Goal: Information Seeking & Learning: Learn about a topic

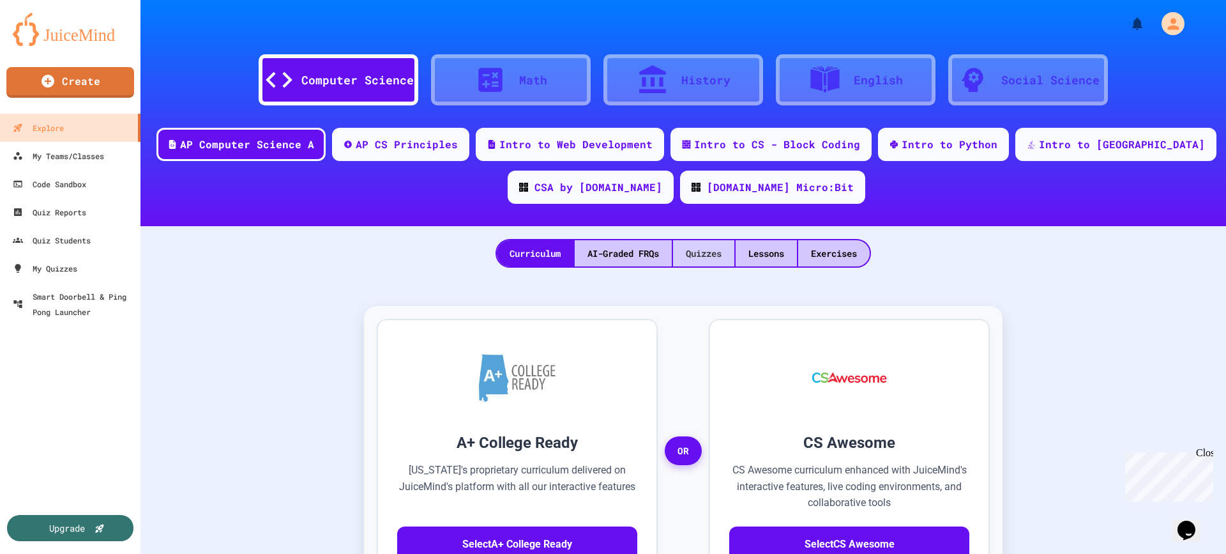
click at [692, 258] on div "Quizzes" at bounding box center [703, 253] width 61 height 26
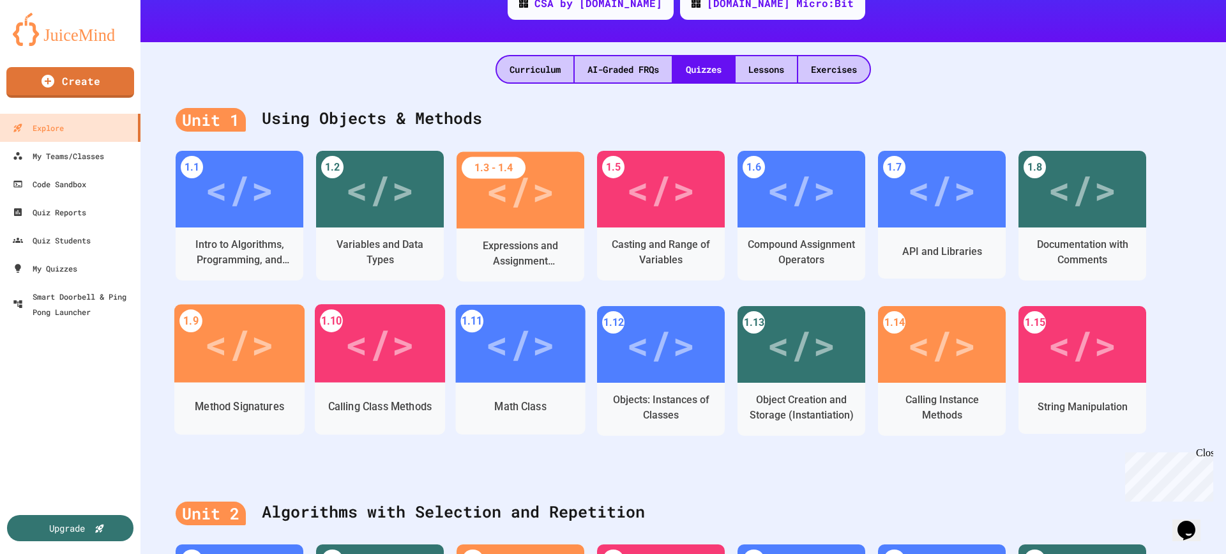
scroll to position [192, 0]
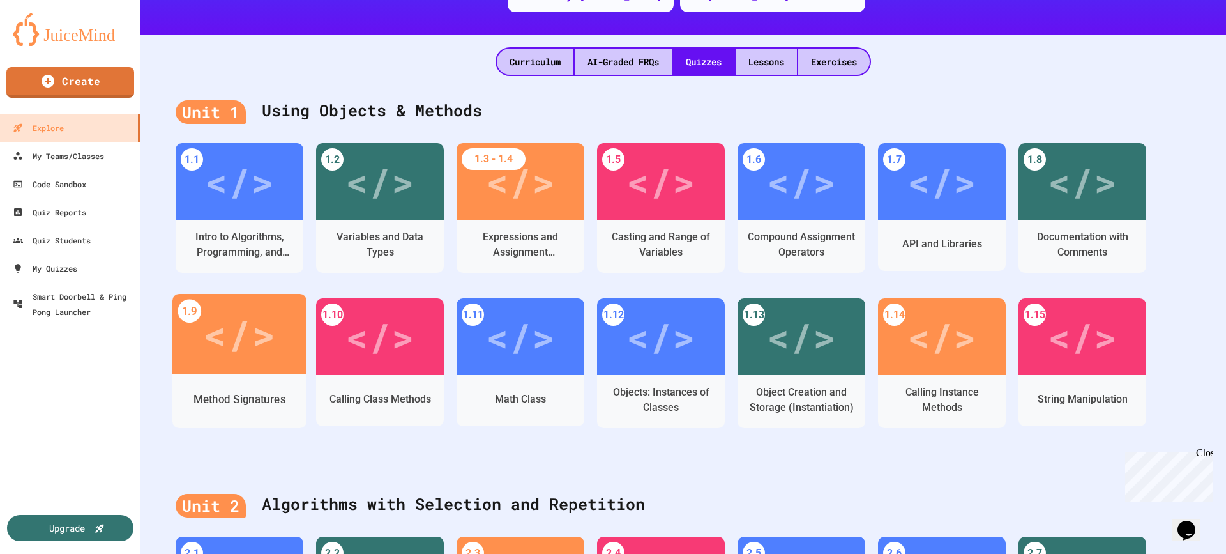
click at [231, 340] on div "</>" at bounding box center [239, 334] width 72 height 61
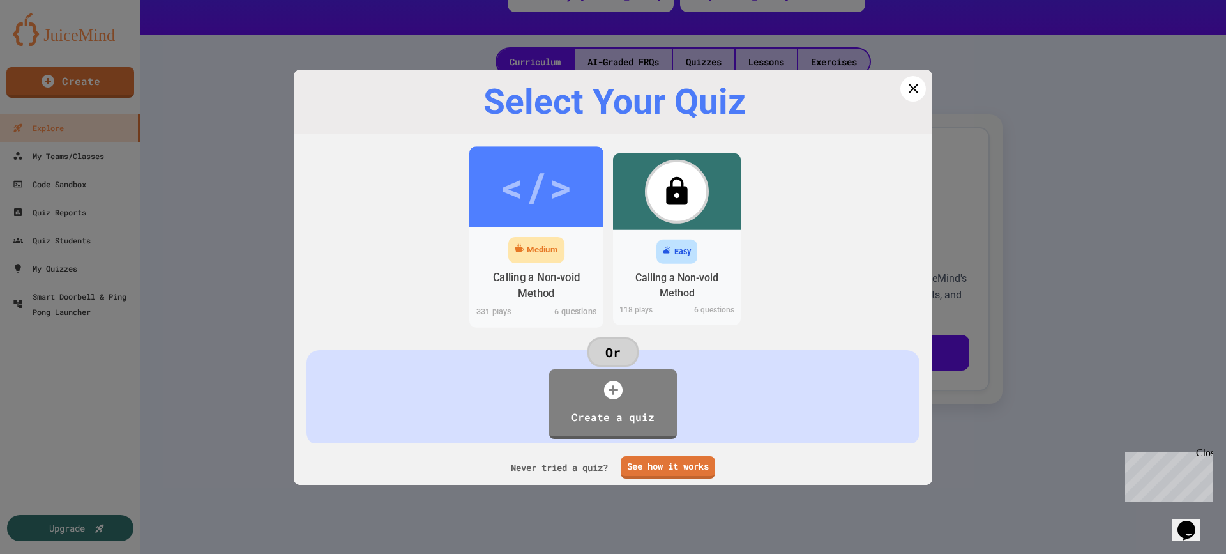
click at [542, 197] on div "</>" at bounding box center [536, 186] width 72 height 61
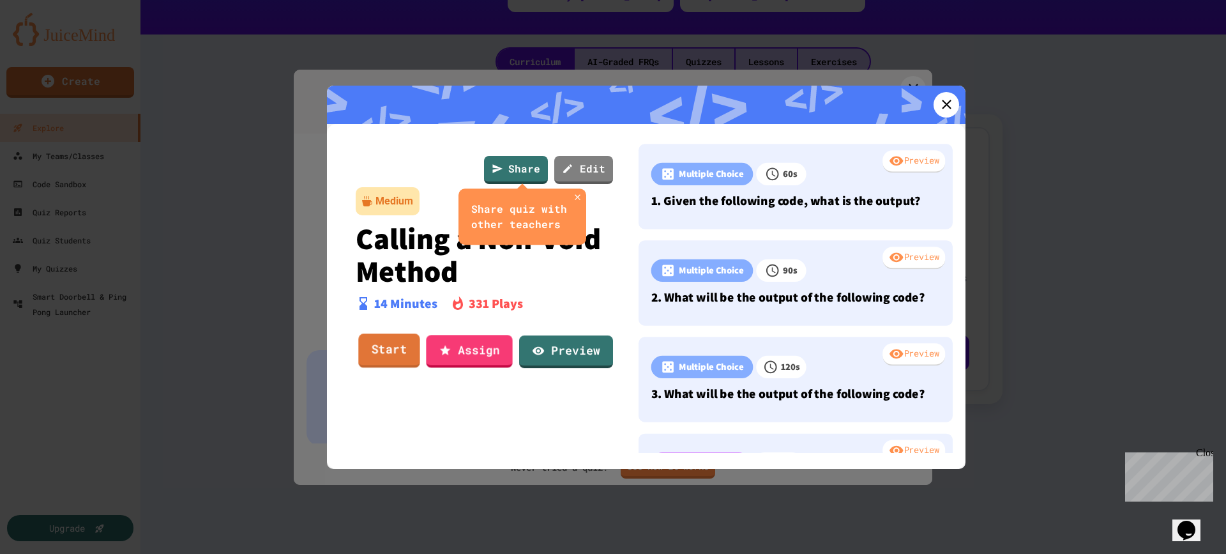
click at [397, 344] on link "Start" at bounding box center [388, 350] width 61 height 34
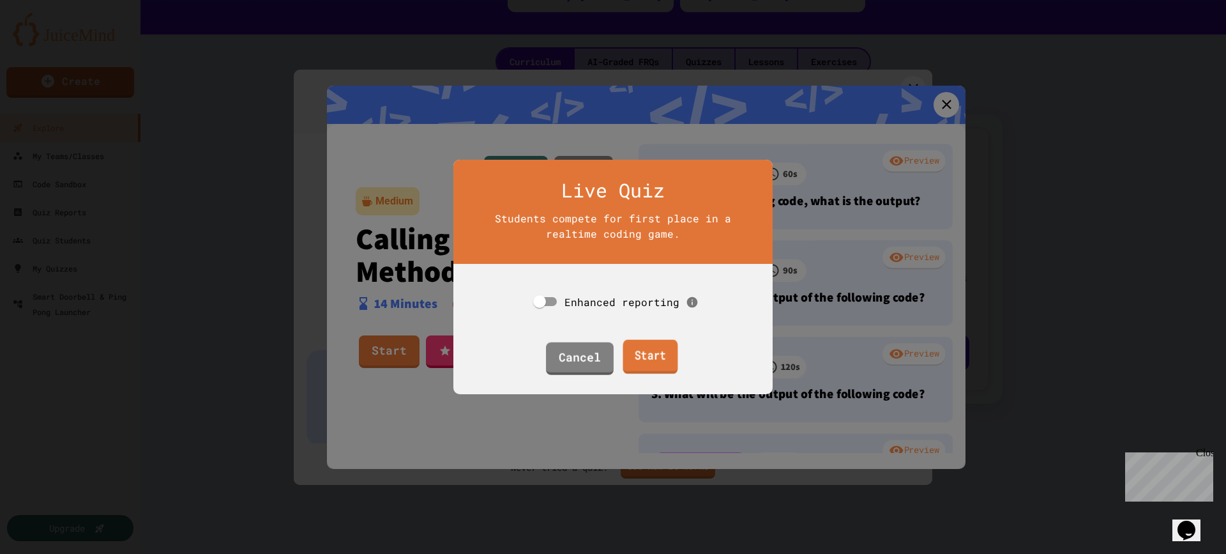
click at [646, 354] on link "Start" at bounding box center [650, 357] width 55 height 34
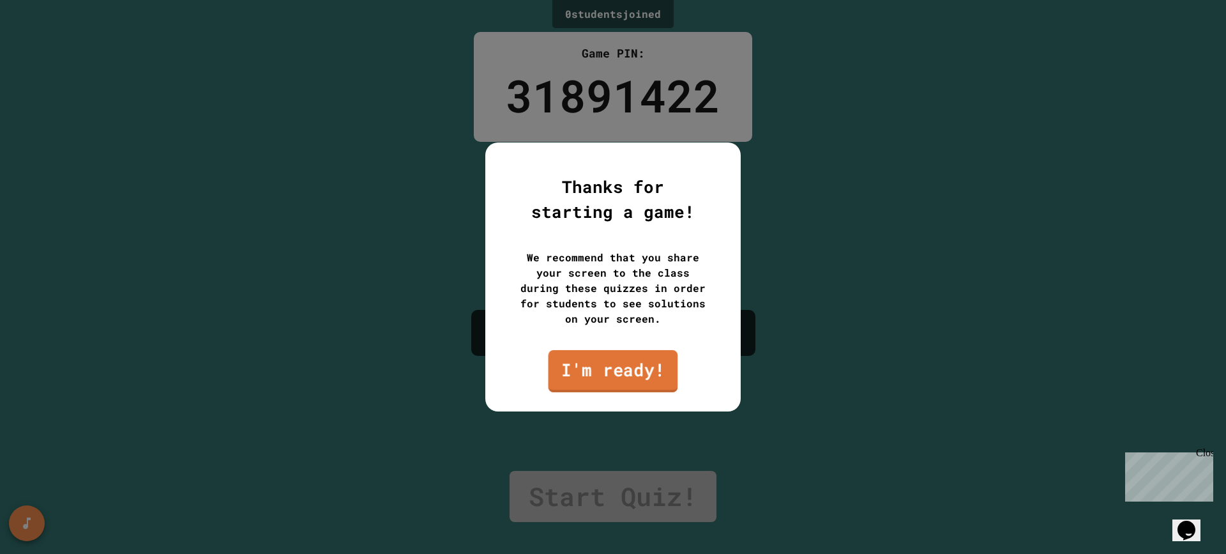
click at [632, 368] on link "I'm ready!" at bounding box center [614, 371] width 130 height 42
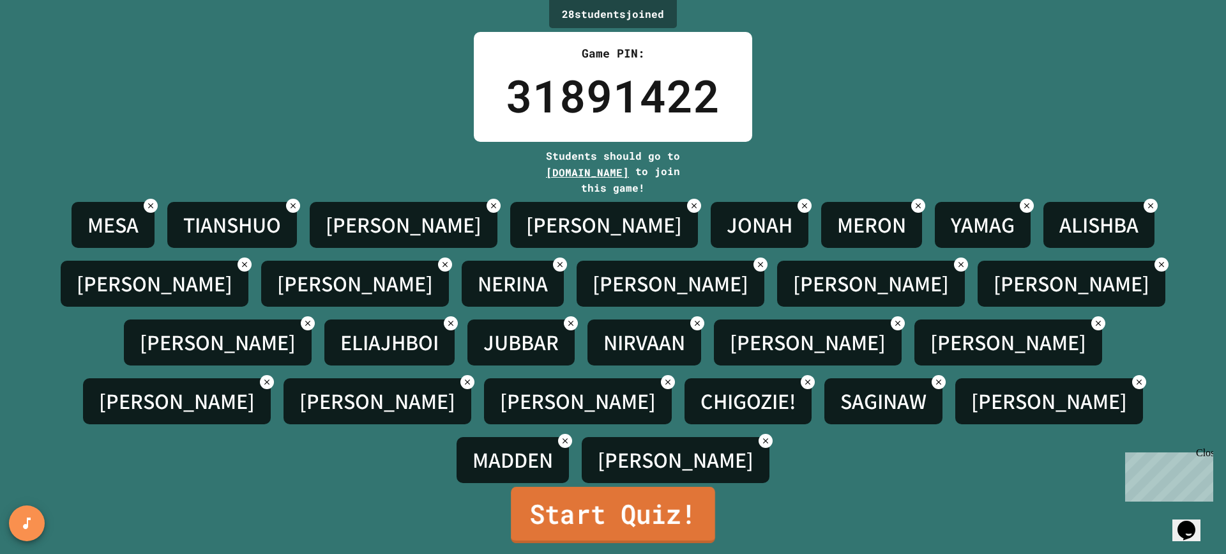
click at [637, 487] on link "Start Quiz!" at bounding box center [613, 515] width 204 height 56
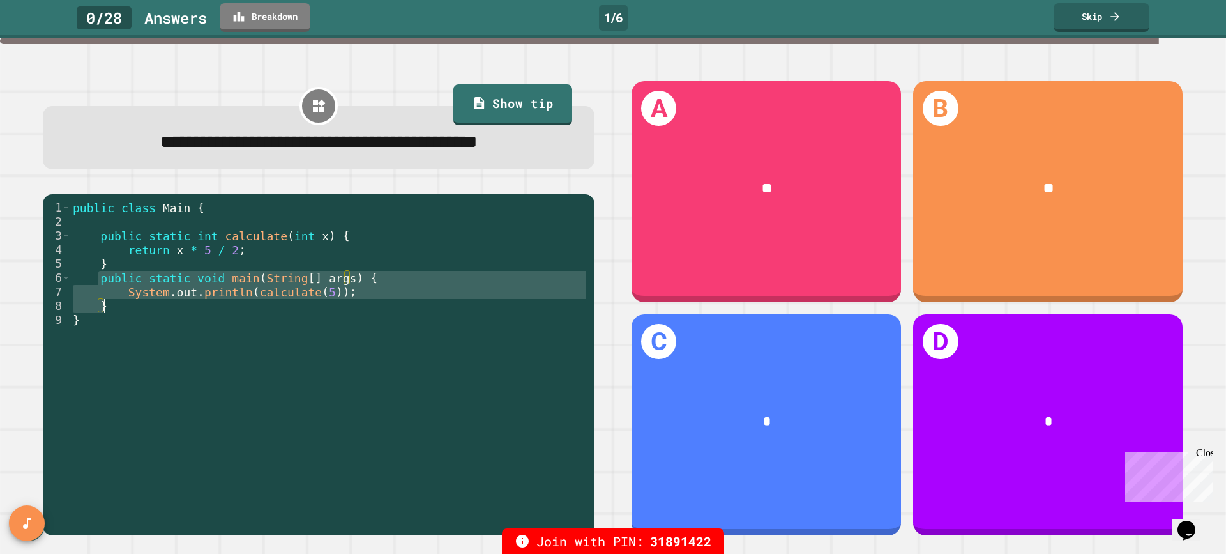
drag, startPoint x: 98, startPoint y: 284, endPoint x: 155, endPoint y: 313, distance: 64.0
click at [155, 313] on div "public class Main { public static int calculate ( int x ) { return x * 5 / 2 ; …" at bounding box center [329, 362] width 518 height 323
type textarea "**********"
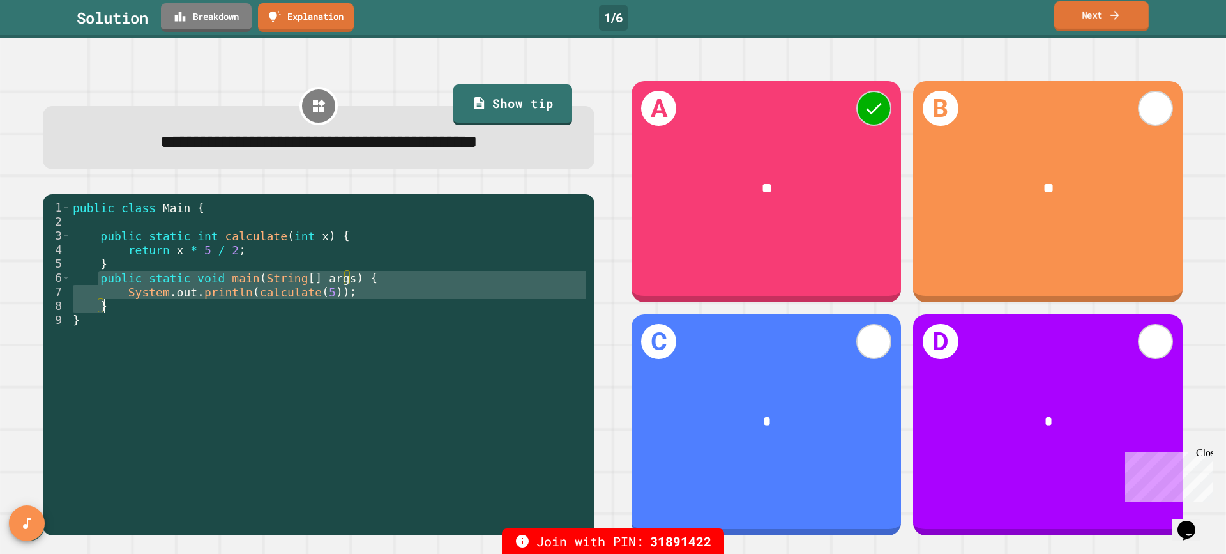
click at [1113, 17] on icon at bounding box center [1115, 14] width 13 height 13
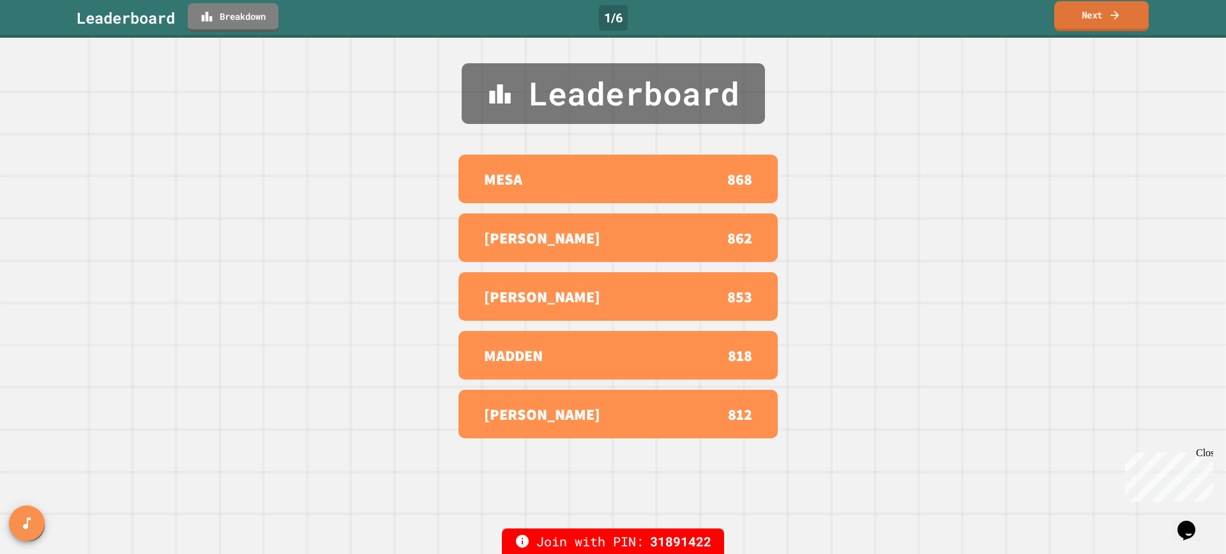
click at [1114, 17] on icon at bounding box center [1115, 14] width 13 height 13
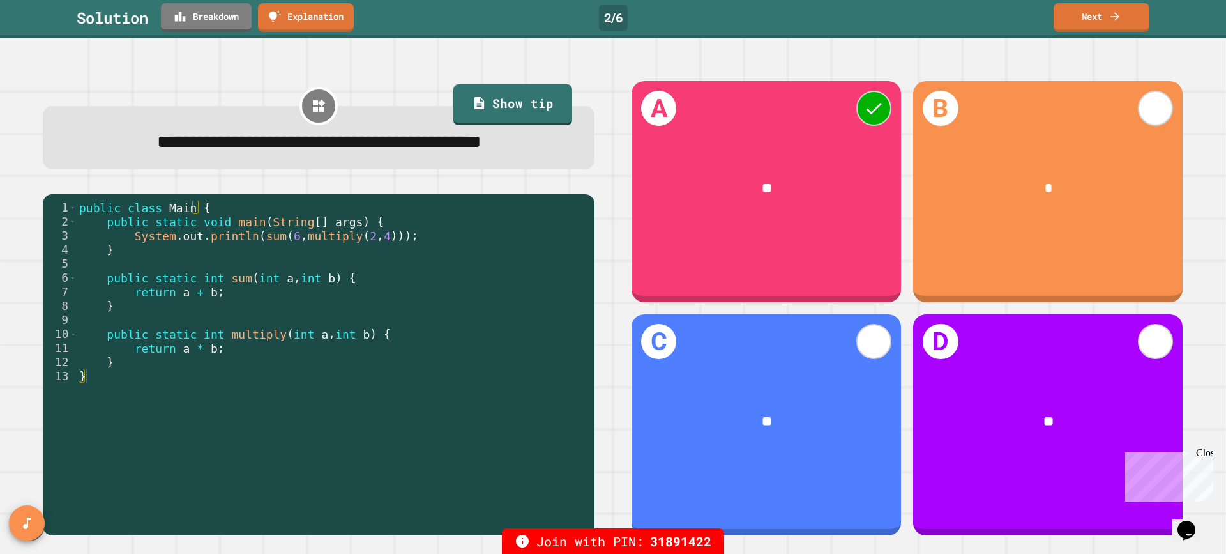
type textarea "**********"
drag, startPoint x: 248, startPoint y: 270, endPoint x: 390, endPoint y: 273, distance: 141.8
click at [390, 273] on div "public class Main { public static void main ( String [ ] args ) { System . out …" at bounding box center [333, 348] width 512 height 295
click at [1090, 20] on link "Next" at bounding box center [1101, 16] width 95 height 30
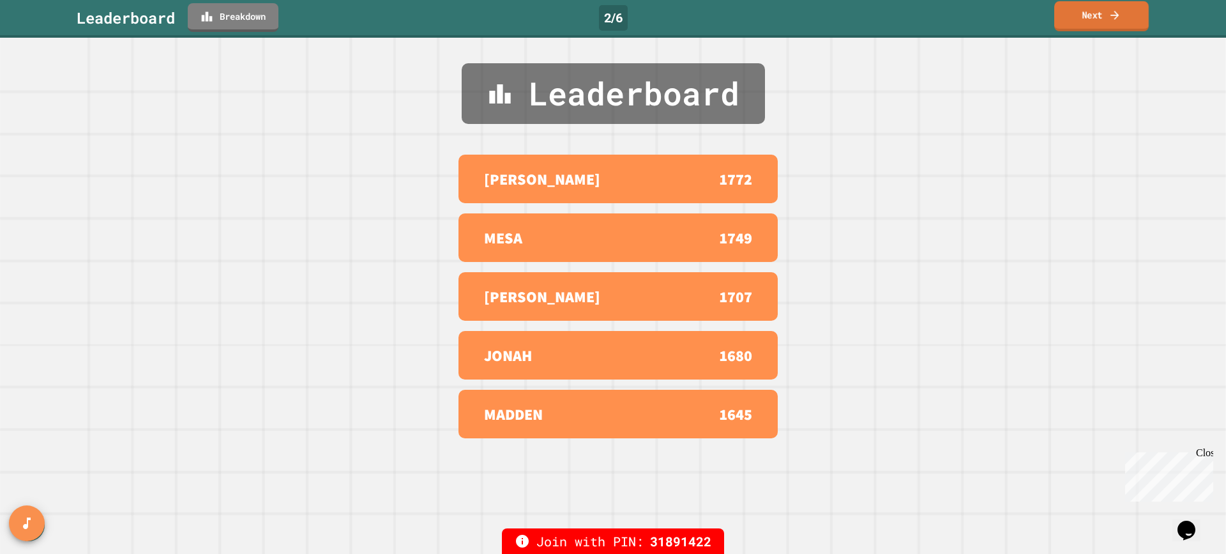
click at [1090, 20] on link "Next" at bounding box center [1101, 16] width 95 height 30
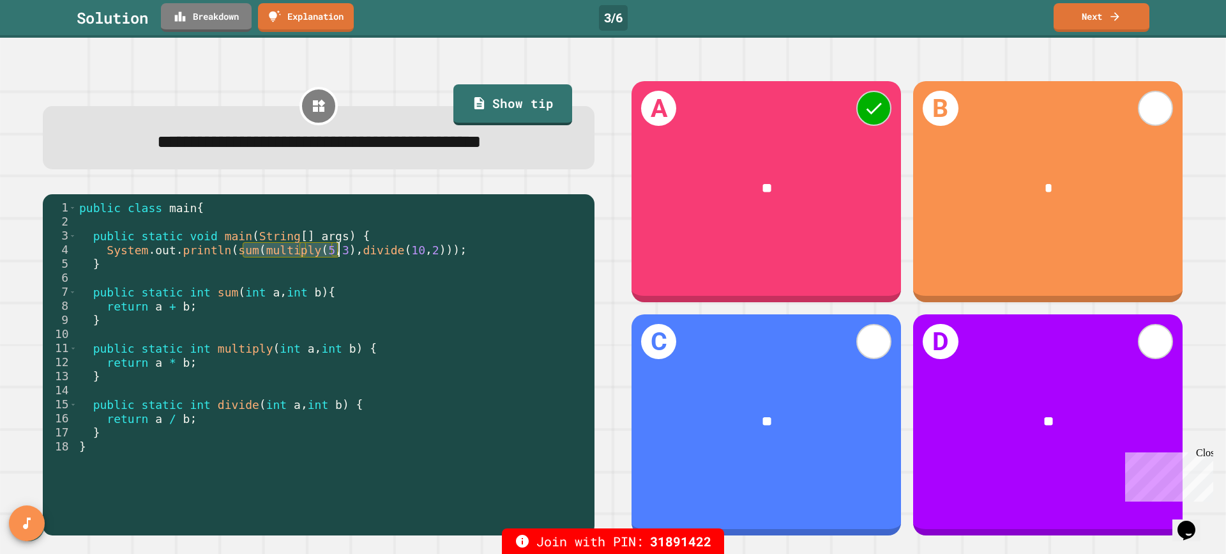
drag, startPoint x: 245, startPoint y: 284, endPoint x: 335, endPoint y: 284, distance: 90.7
click at [335, 284] on div "public class main { public static void main ( String [ ] args ) { System . out …" at bounding box center [333, 348] width 512 height 295
drag, startPoint x: 344, startPoint y: 285, endPoint x: 436, endPoint y: 282, distance: 92.0
click at [436, 282] on div "public class main { public static void main ( String [ ] args ) { System . out …" at bounding box center [333, 348] width 512 height 295
click at [403, 292] on div "public class main { public static void main ( String [ ] args ) { System . out …" at bounding box center [333, 348] width 512 height 295
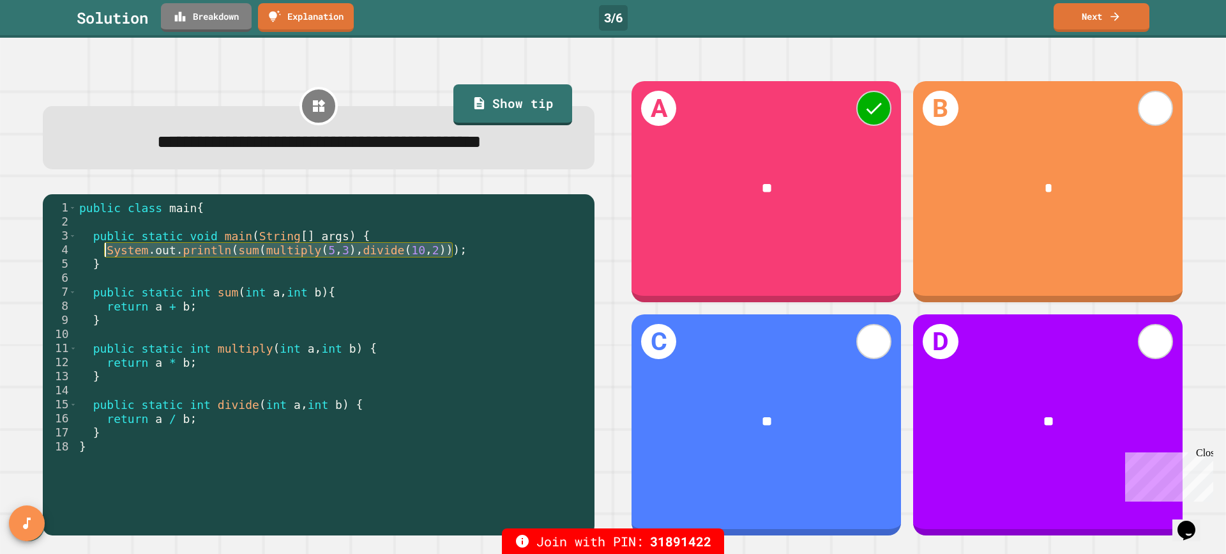
drag, startPoint x: 453, startPoint y: 284, endPoint x: 107, endPoint y: 282, distance: 345.5
click at [107, 282] on div "public class main { public static void main ( String [ ] args ) { System . out …" at bounding box center [333, 348] width 512 height 295
click at [421, 352] on div "public class main { public static void main ( String [ ] args ) { System . out …" at bounding box center [333, 348] width 512 height 295
drag, startPoint x: 248, startPoint y: 282, endPoint x: 338, endPoint y: 282, distance: 90.7
click at [338, 282] on div "public class main { public static void main ( String [ ] args ) { System . out …" at bounding box center [333, 348] width 512 height 295
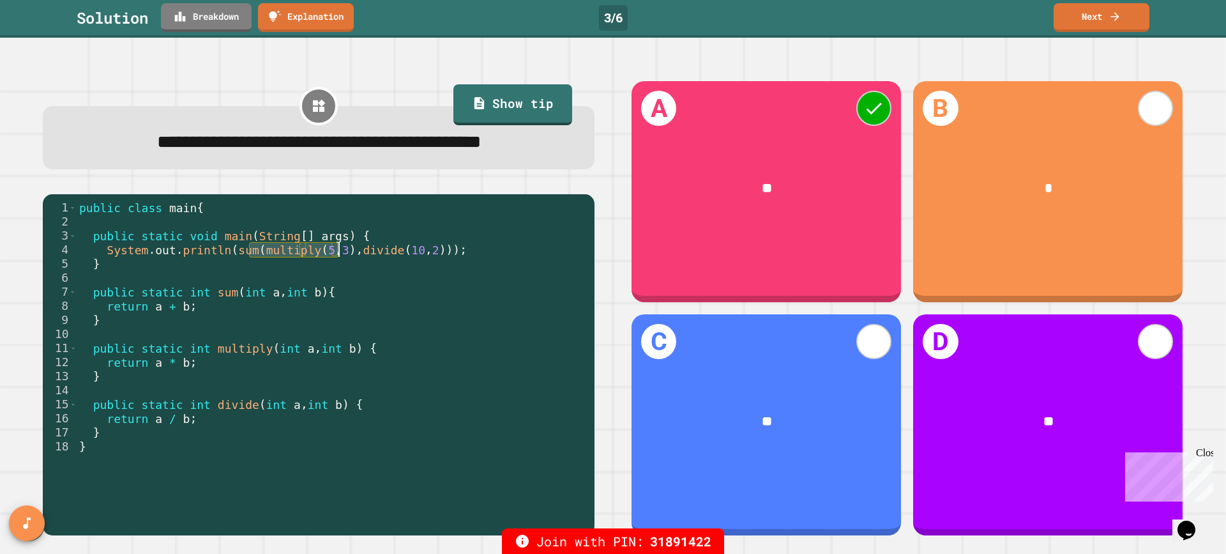
type textarea "**********"
click at [1125, 19] on link "Next" at bounding box center [1101, 16] width 95 height 30
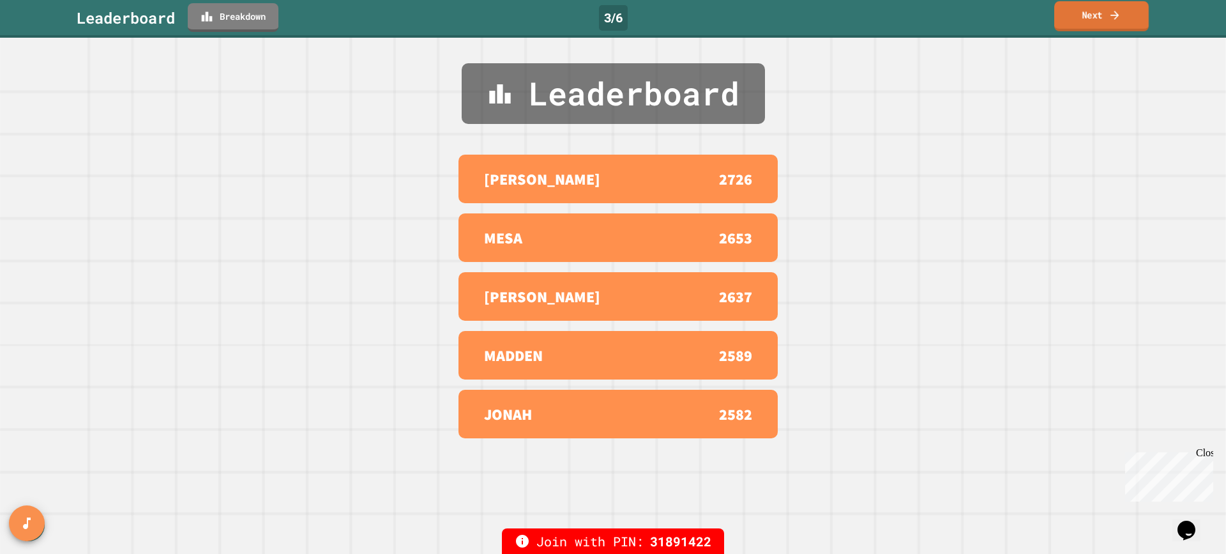
click at [1125, 19] on link "Next" at bounding box center [1101, 16] width 95 height 30
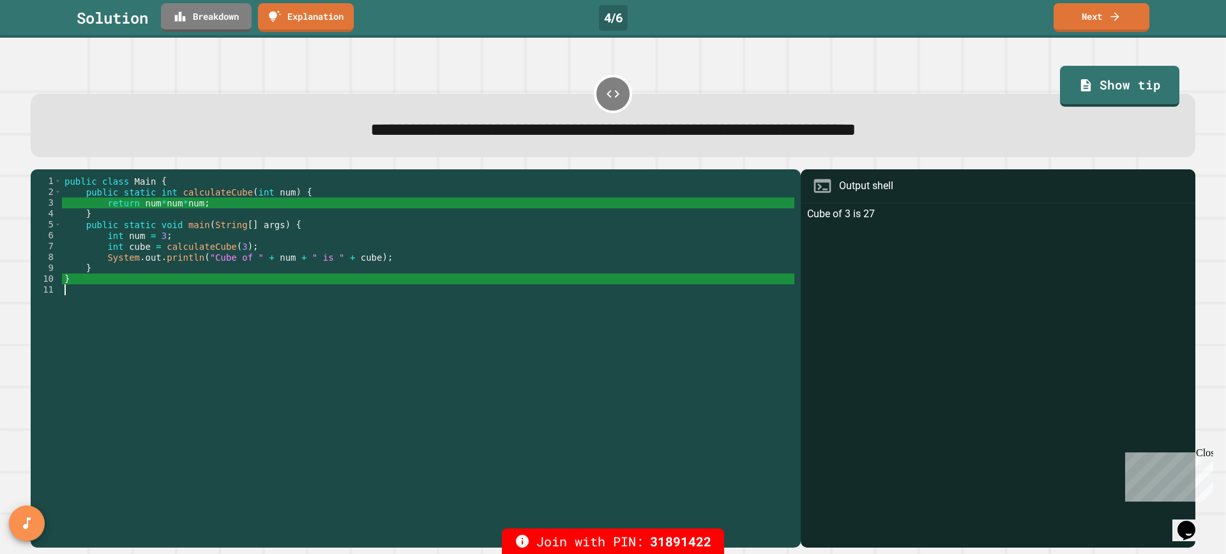
click at [503, 477] on div "public class Main { public static int calculateCube ( int num ) { return num * …" at bounding box center [428, 355] width 733 height 358
click at [202, 205] on div "public class Main { public static int calculateCube ( int num ) { return num * …" at bounding box center [428, 355] width 733 height 358
type textarea "**********"
drag, startPoint x: 206, startPoint y: 206, endPoint x: 104, endPoint y: 208, distance: 101.6
click at [104, 208] on div "public class Main { public static int calculateCube ( int num ) { return num * …" at bounding box center [428, 355] width 733 height 358
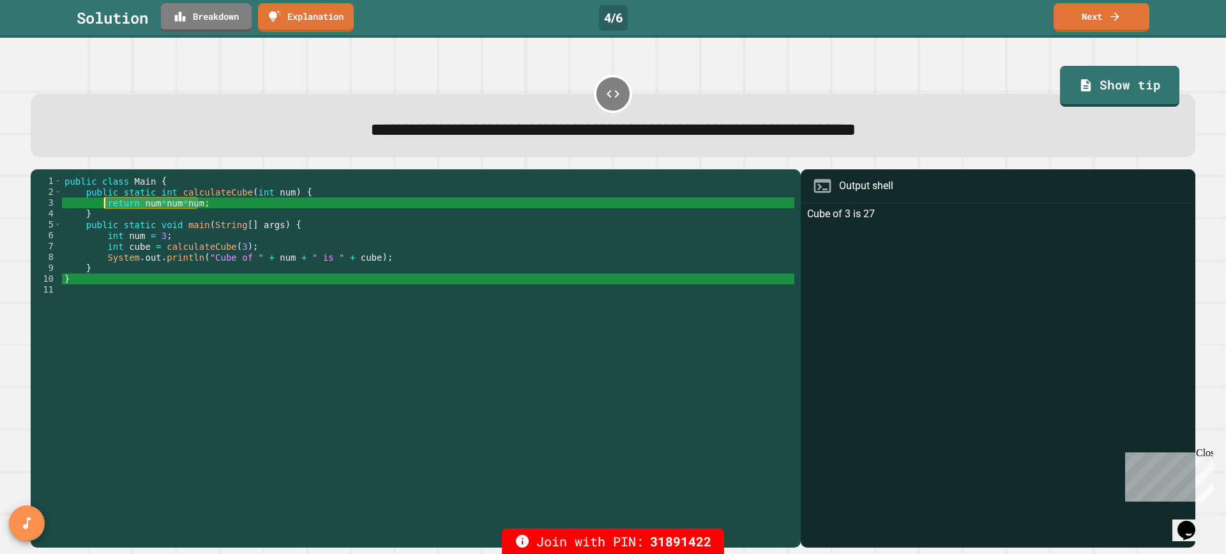
click at [326, 337] on div "public class Main { public static int calculateCube ( int num ) { return num * …" at bounding box center [428, 355] width 733 height 358
drag, startPoint x: 103, startPoint y: 207, endPoint x: 133, endPoint y: 204, distance: 30.1
click at [133, 204] on div "public class Main { public static int calculateCube ( int num ) { return num * …" at bounding box center [428, 355] width 733 height 358
drag, startPoint x: 152, startPoint y: 195, endPoint x: 163, endPoint y: 196, distance: 10.9
click at [162, 195] on div "public class Main { public static int calculateCube ( int num ) { return num * …" at bounding box center [428, 355] width 733 height 358
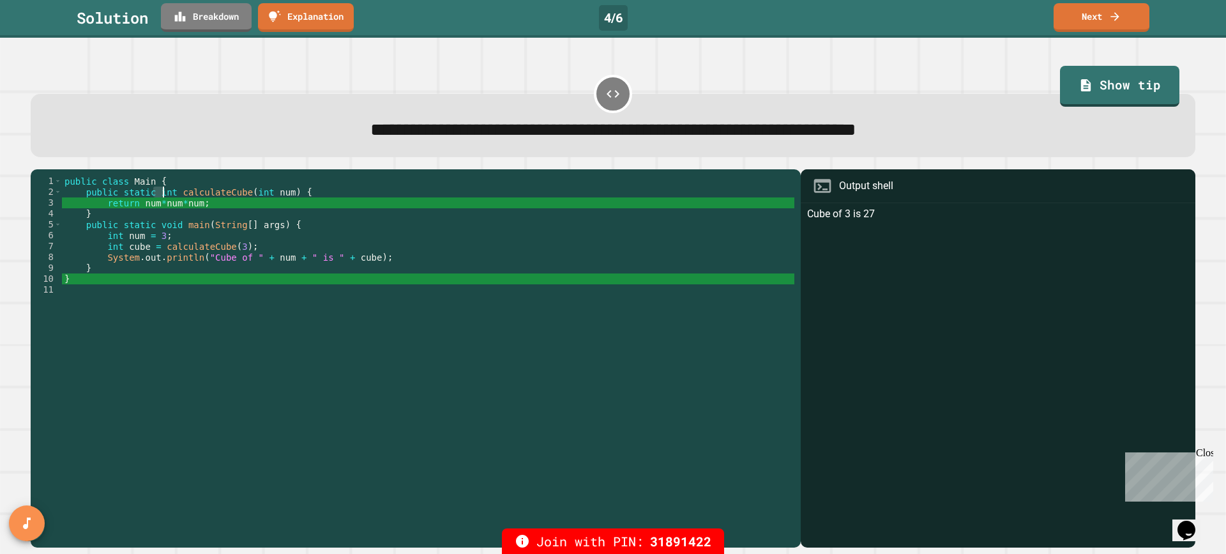
type textarea "**********"
click at [234, 359] on div "public class Main { public static int calculateCube ( int num ) { return num * …" at bounding box center [428, 355] width 733 height 358
drag, startPoint x: 241, startPoint y: 194, endPoint x: 277, endPoint y: 193, distance: 36.4
click at [277, 193] on div "public class Main { public static int calculateCube ( int num ) { return num * …" at bounding box center [428, 355] width 733 height 358
type textarea "**********"
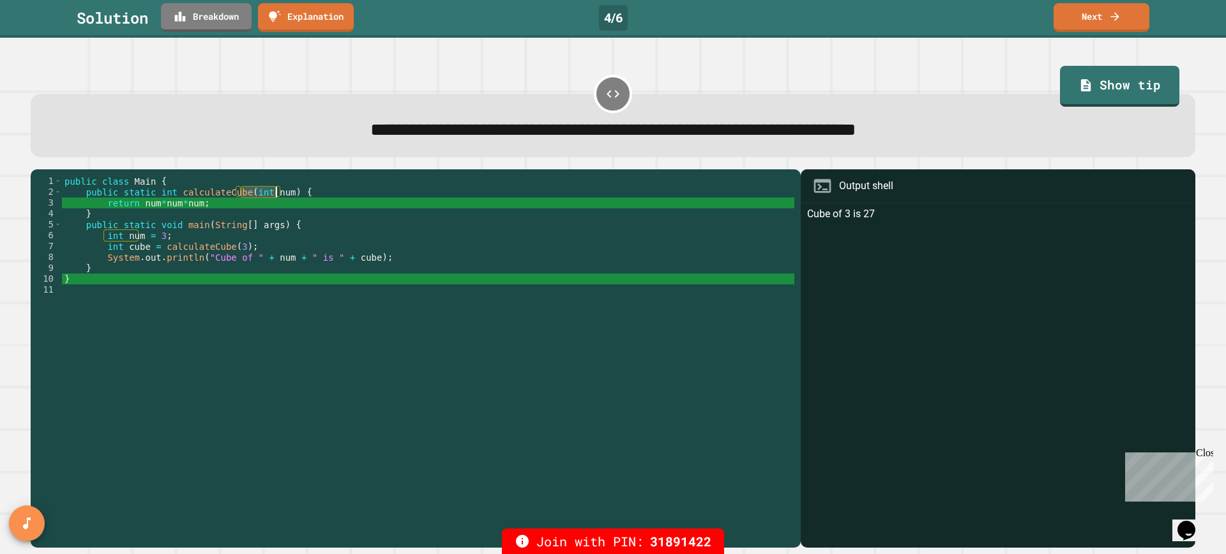
click at [265, 371] on div "public class Main { public static int calculateCube ( int num ) { return num * …" at bounding box center [428, 355] width 733 height 358
drag, startPoint x: 103, startPoint y: 257, endPoint x: 112, endPoint y: 260, distance: 8.7
click at [112, 259] on div "public class Main { public static int calculateCube ( int num ) { return num * …" at bounding box center [428, 355] width 733 height 358
type textarea "**********"
drag, startPoint x: 224, startPoint y: 134, endPoint x: 506, endPoint y: 125, distance: 282.4
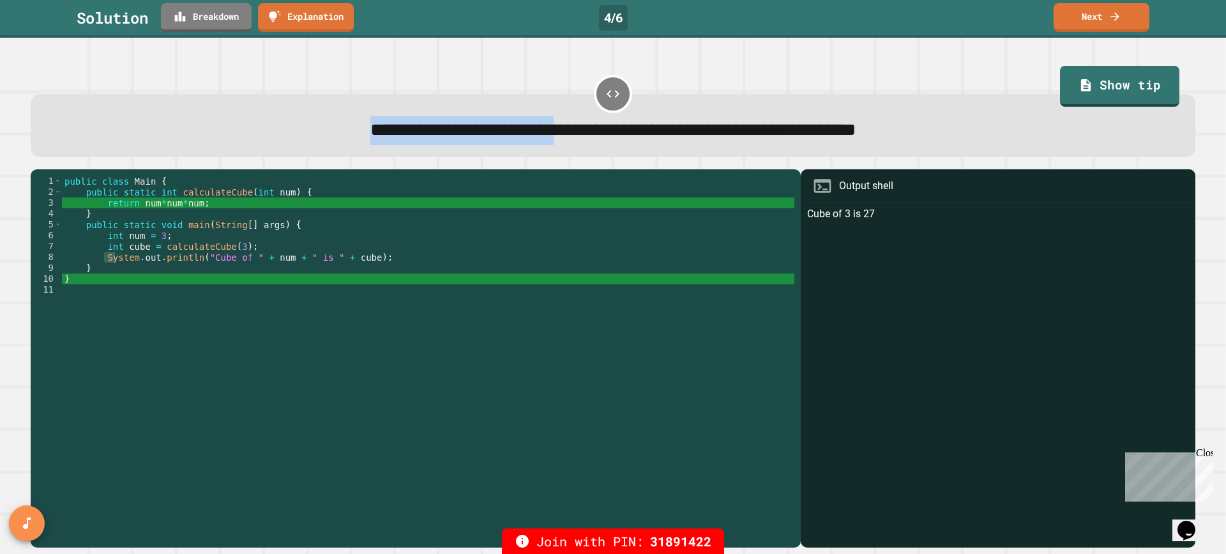
click at [506, 125] on span "**********" at bounding box center [613, 130] width 486 height 18
click at [531, 128] on span "**********" at bounding box center [613, 130] width 486 height 18
click at [423, 365] on div "public class Main { public static int calculateCube ( int num ) { return num * …" at bounding box center [428, 355] width 733 height 358
click at [513, 346] on div "public class Main { public static int calculateCube ( int num ) { return num * …" at bounding box center [428, 355] width 733 height 358
click at [1102, 14] on link "Next" at bounding box center [1101, 16] width 95 height 30
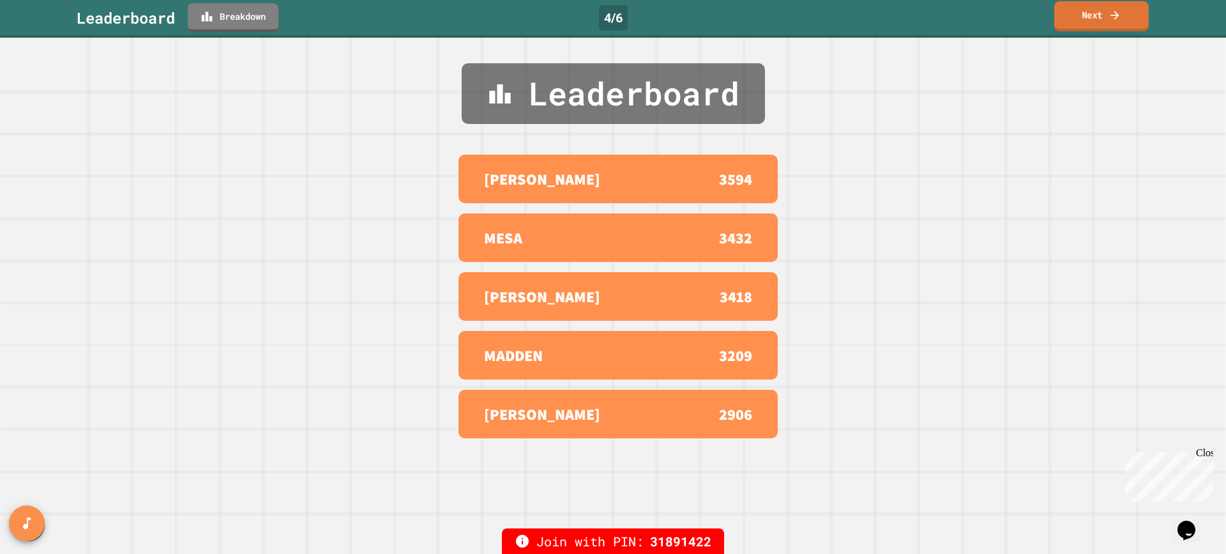
click at [1106, 18] on link "Next" at bounding box center [1101, 16] width 95 height 30
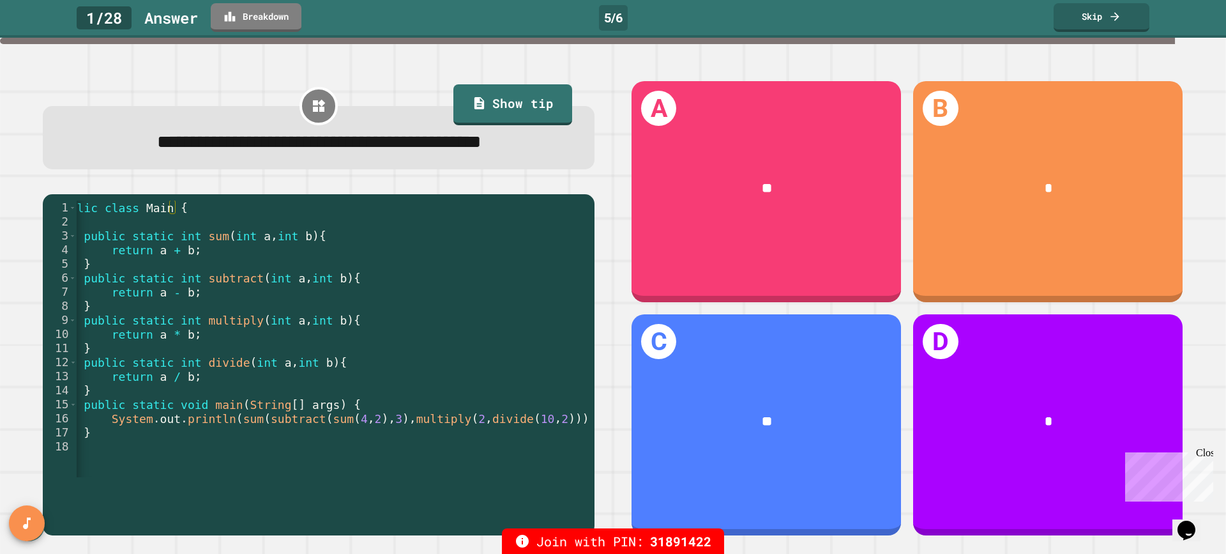
scroll to position [0, 34]
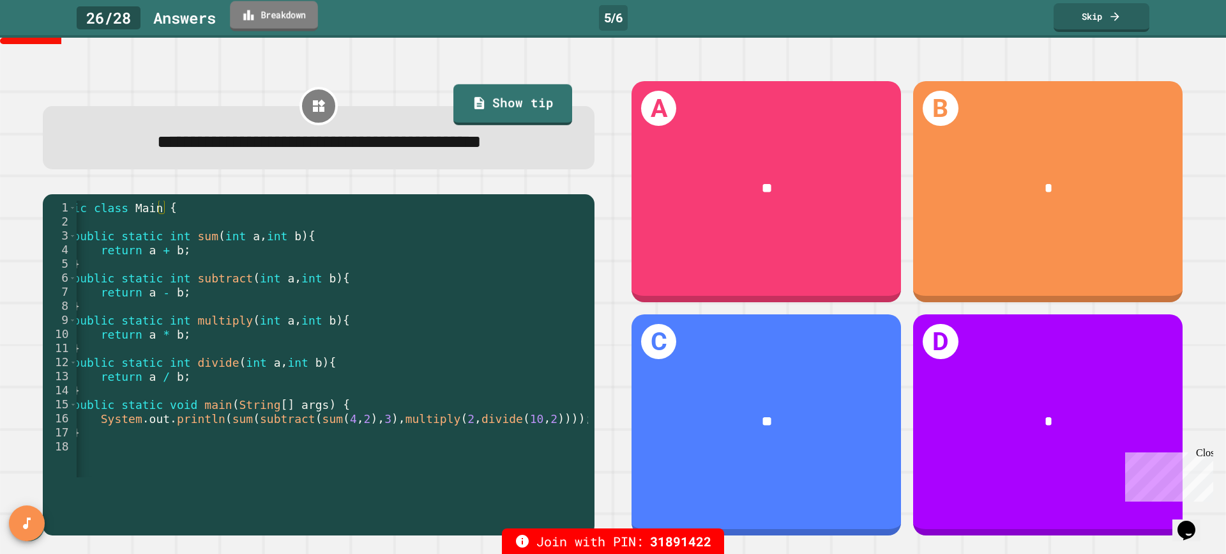
click at [282, 16] on link "Breakdown" at bounding box center [274, 16] width 88 height 30
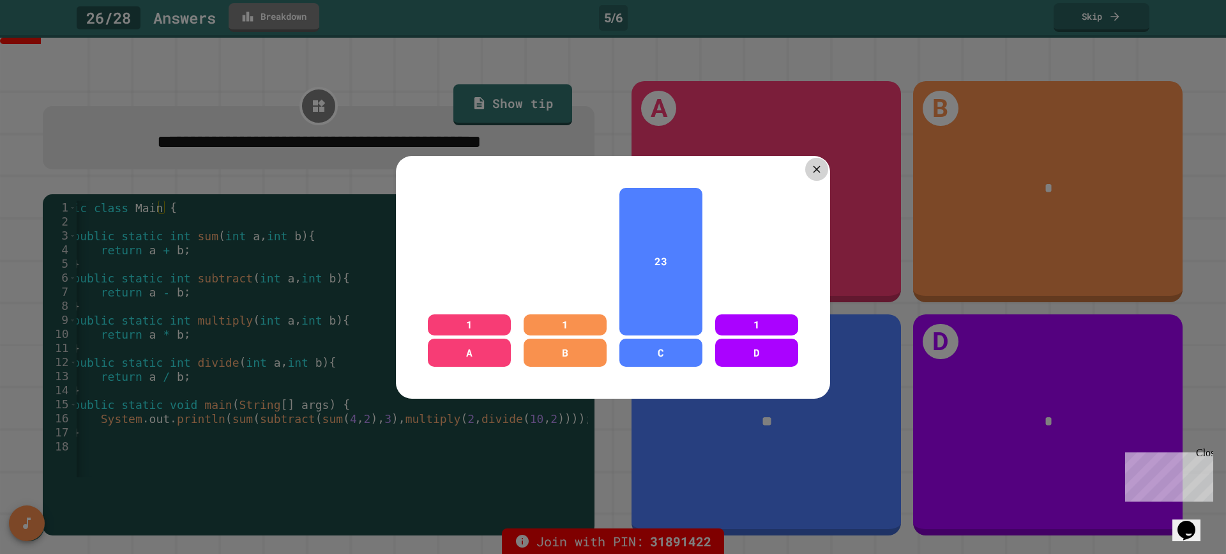
click at [817, 163] on icon at bounding box center [816, 169] width 12 height 12
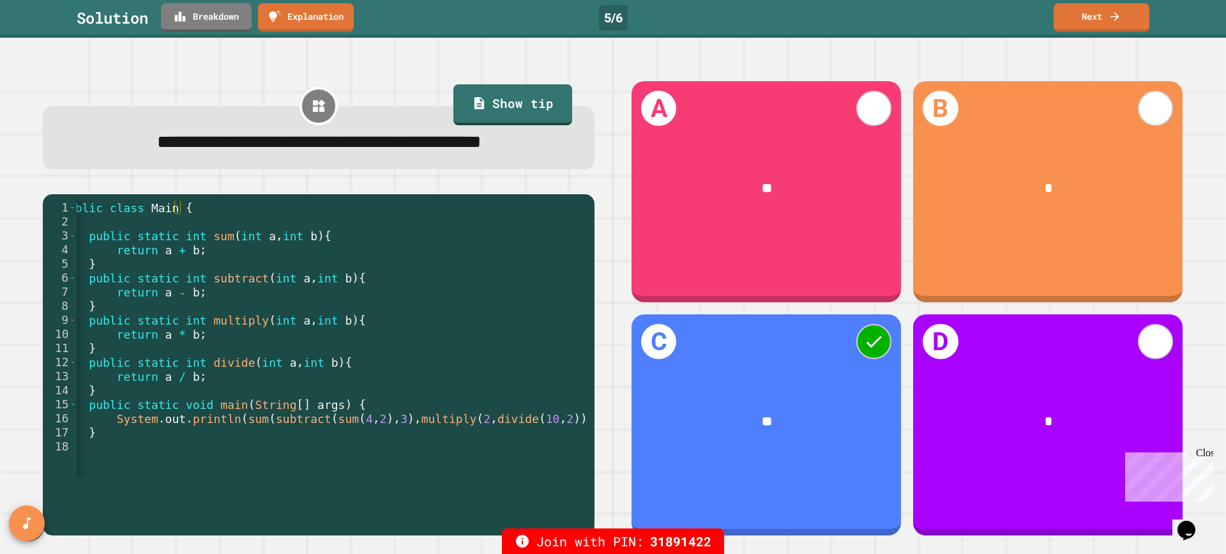
scroll to position [0, 33]
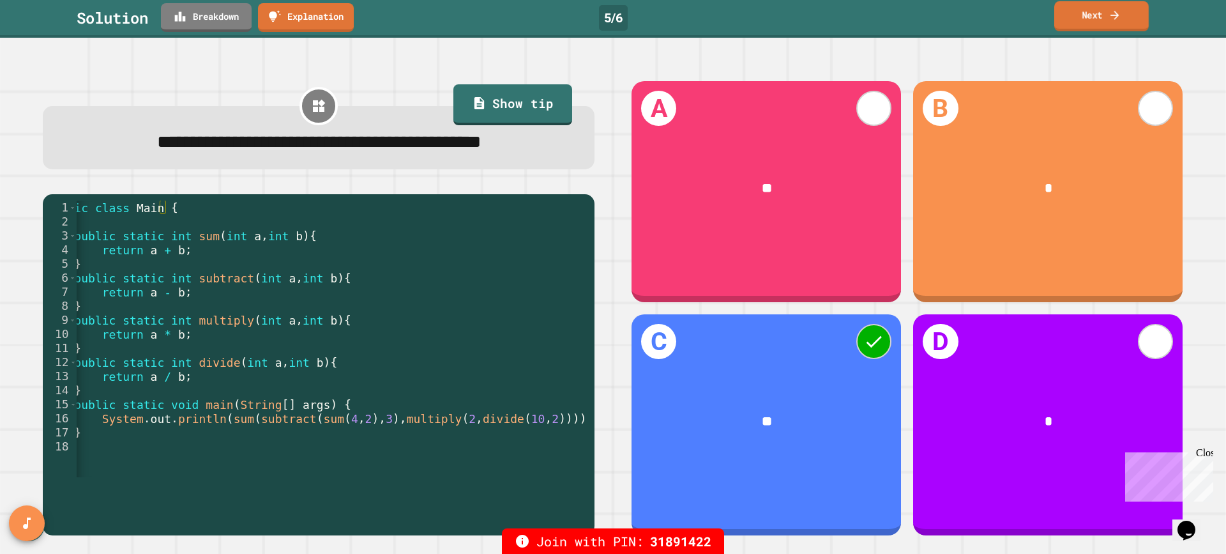
click at [1077, 17] on link "Next" at bounding box center [1101, 16] width 95 height 30
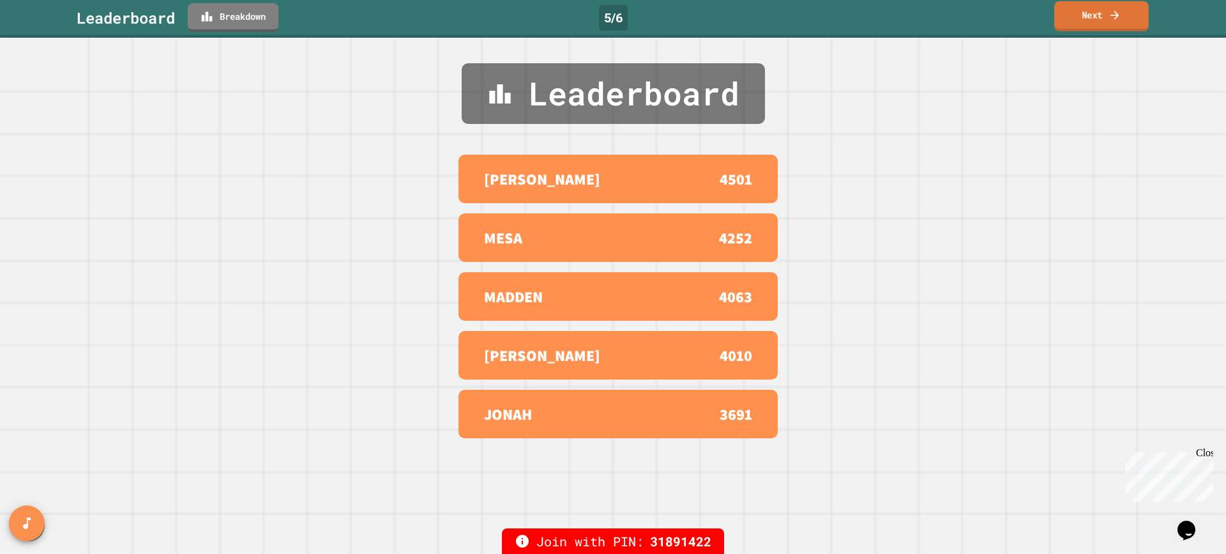
click at [1090, 21] on link "Next" at bounding box center [1101, 16] width 95 height 30
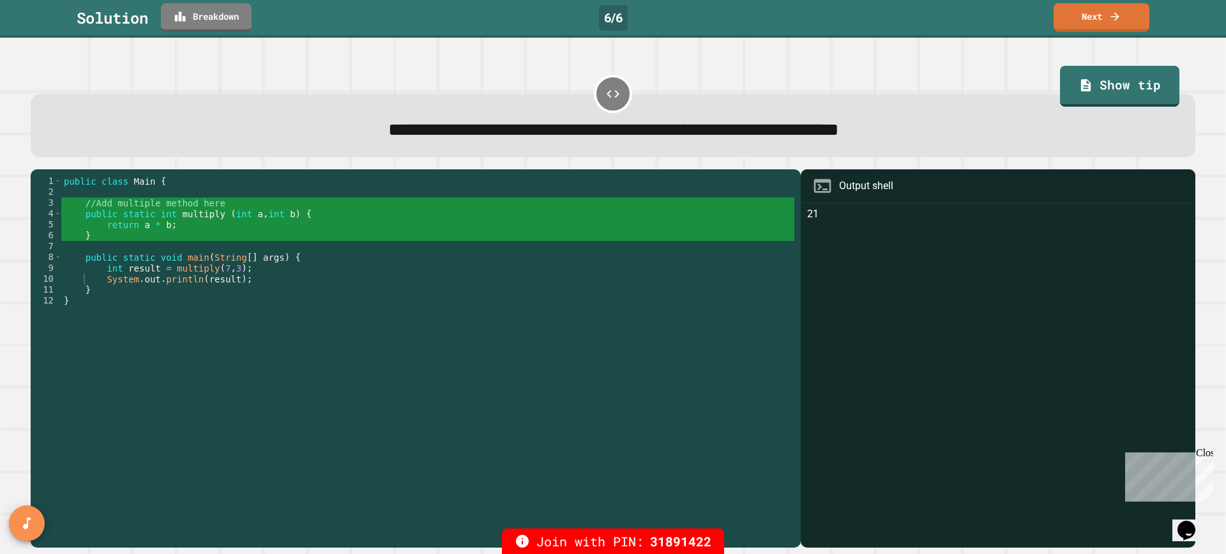
click at [351, 252] on div "public class Main { //Add multiple method here public static int multiply ( int…" at bounding box center [427, 355] width 733 height 358
click at [292, 272] on div "public class Main { //Add multiple method here public static int multiply ( int…" at bounding box center [427, 355] width 733 height 358
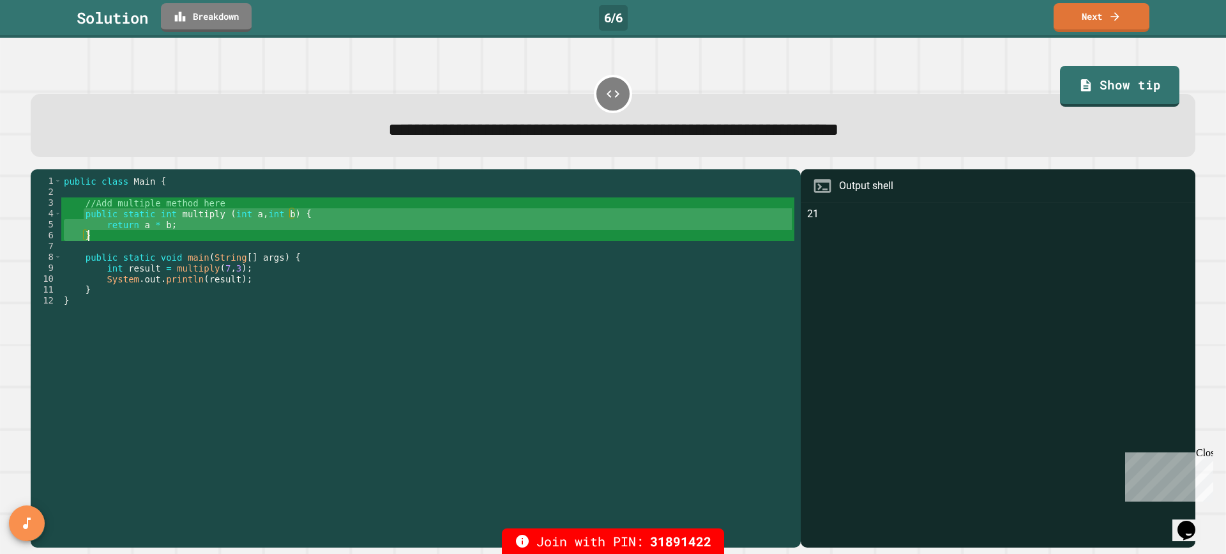
drag, startPoint x: 84, startPoint y: 215, endPoint x: 110, endPoint y: 239, distance: 36.2
click at [110, 239] on div "public class Main { //Add multiple method here public static int multiply ( int…" at bounding box center [427, 355] width 733 height 358
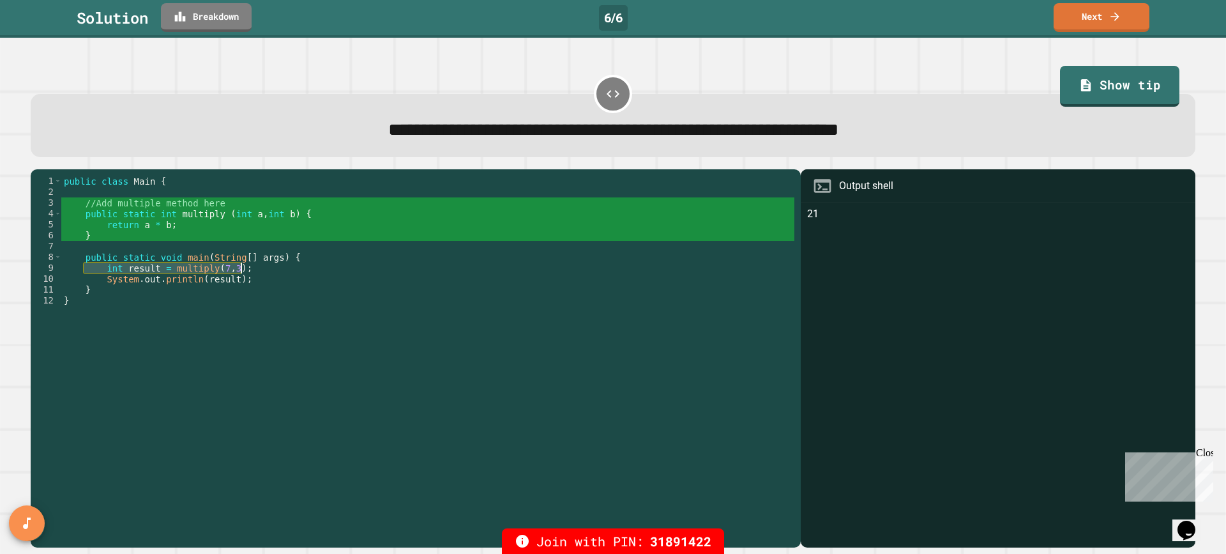
drag, startPoint x: 100, startPoint y: 271, endPoint x: 241, endPoint y: 273, distance: 141.2
click at [241, 273] on div "public class Main { //Add multiple method here public static int multiply ( int…" at bounding box center [427, 355] width 733 height 358
click at [241, 273] on div "public class Main { //Add multiple method here public static int multiply ( int…" at bounding box center [427, 344] width 733 height 337
drag, startPoint x: 243, startPoint y: 274, endPoint x: 162, endPoint y: 268, distance: 80.7
click at [162, 268] on div "public class Main { //Add multiple method here public static int multiply ( int…" at bounding box center [427, 355] width 733 height 358
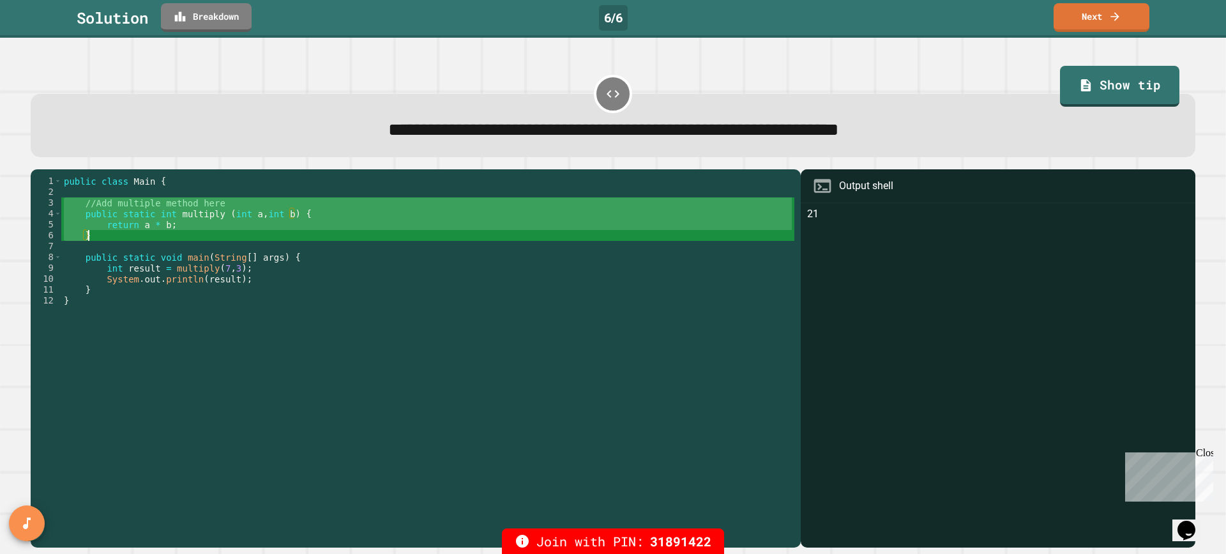
drag, startPoint x: 79, startPoint y: 208, endPoint x: 101, endPoint y: 242, distance: 40.6
click at [101, 242] on div "public class Main { //Add multiple method here public static int multiply ( int…" at bounding box center [427, 355] width 733 height 358
type textarea "**********"
click at [1107, 19] on link "Next" at bounding box center [1101, 16] width 97 height 30
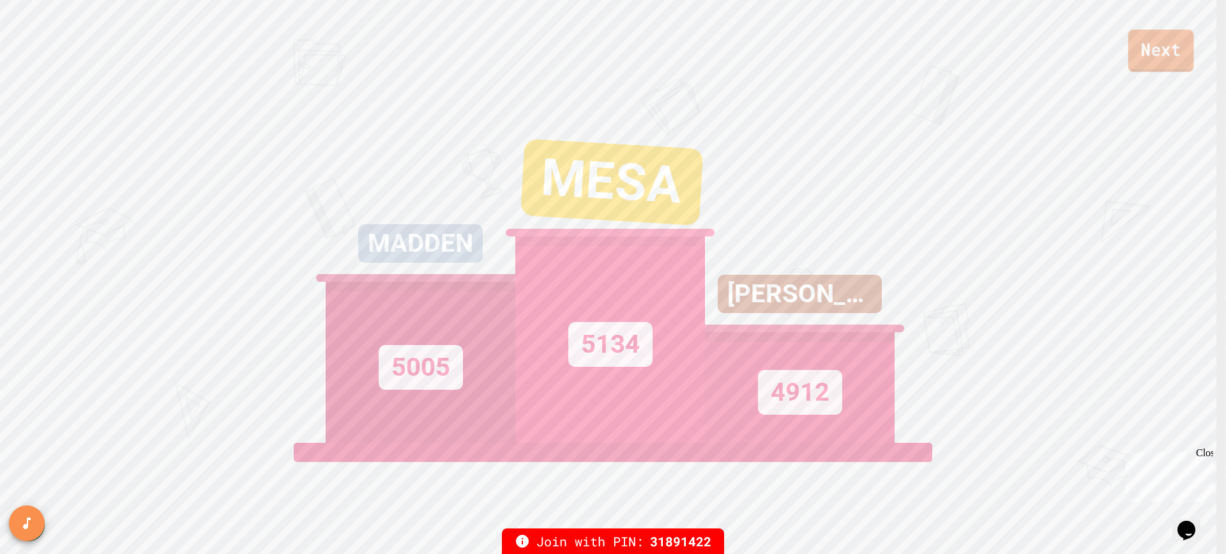
click at [1158, 54] on link "Next" at bounding box center [1161, 50] width 66 height 42
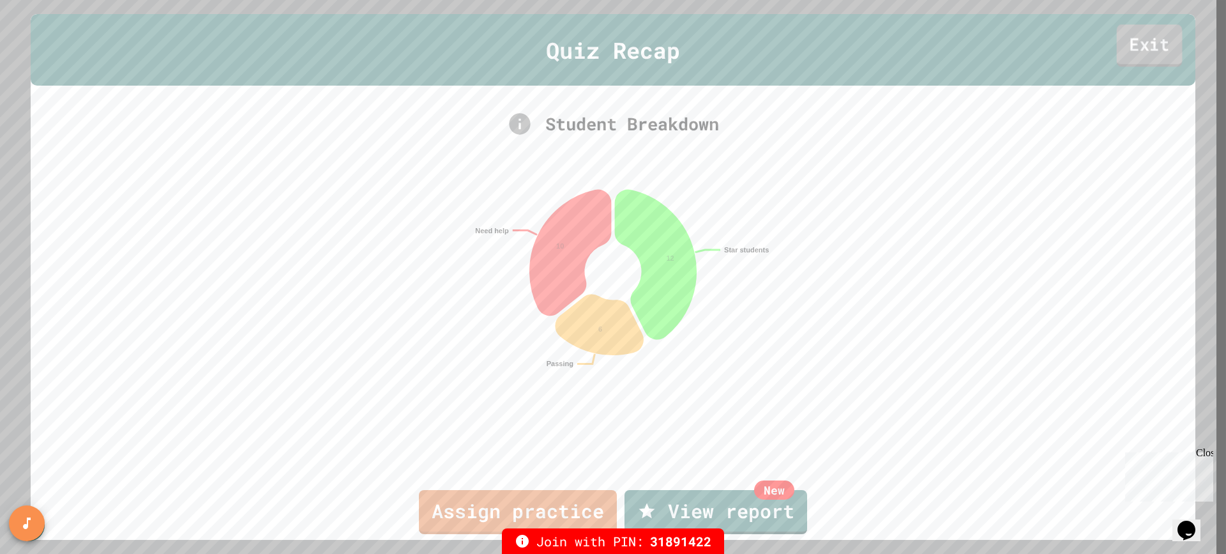
click at [1148, 50] on link "Exit" at bounding box center [1150, 45] width 66 height 42
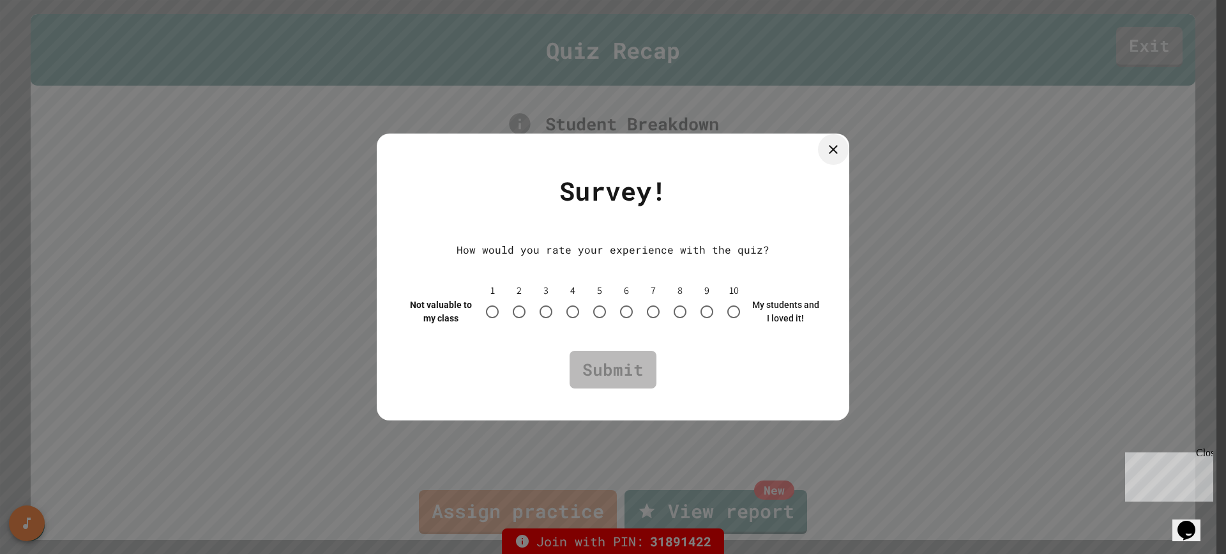
click at [829, 152] on icon at bounding box center [833, 149] width 15 height 15
